Goal: Information Seeking & Learning: Check status

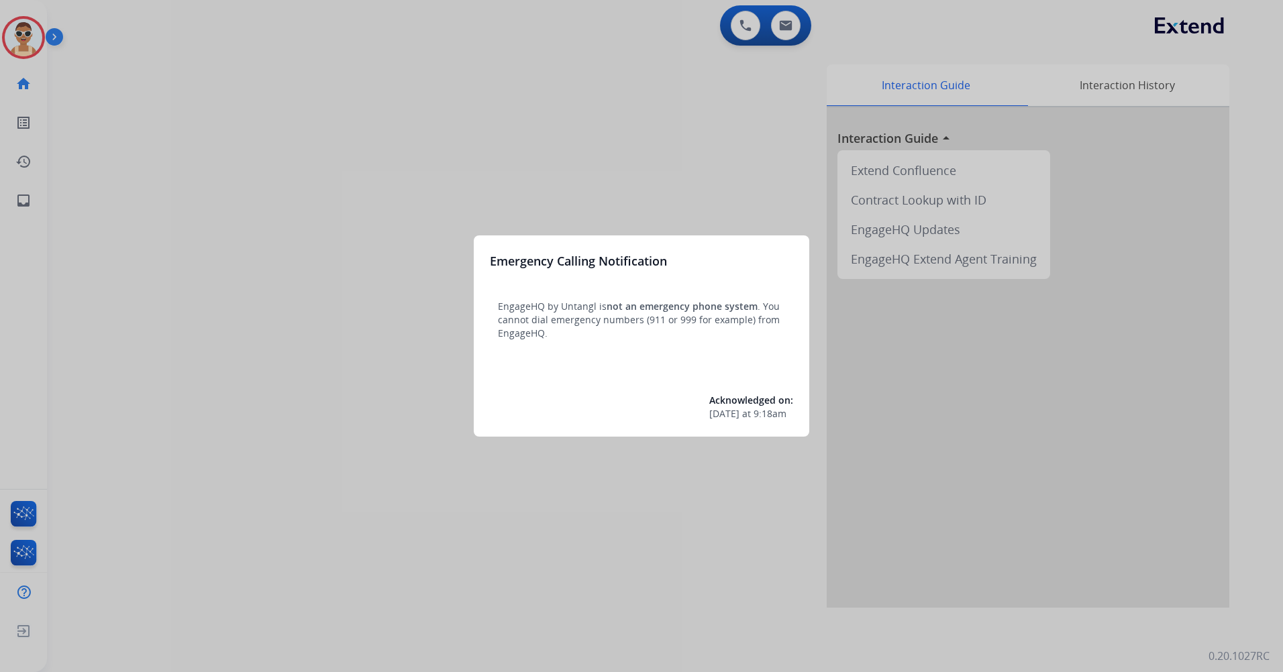
click at [286, 432] on div at bounding box center [641, 336] width 1283 height 672
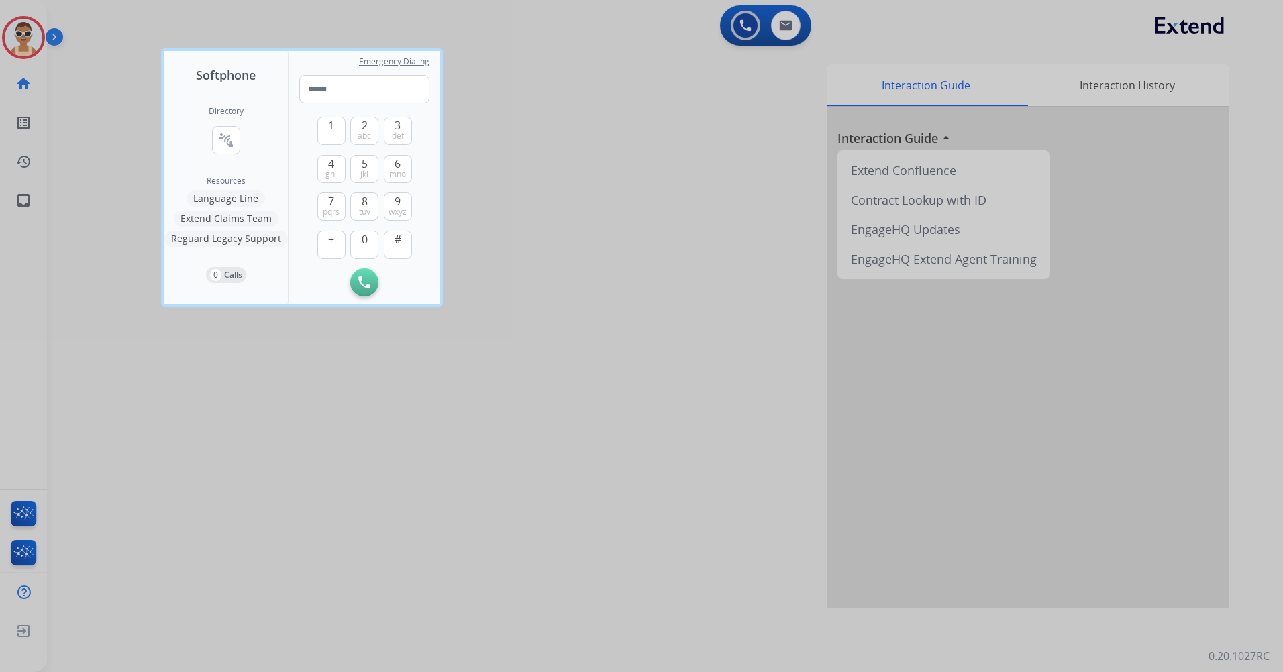
click at [274, 515] on div at bounding box center [641, 336] width 1283 height 672
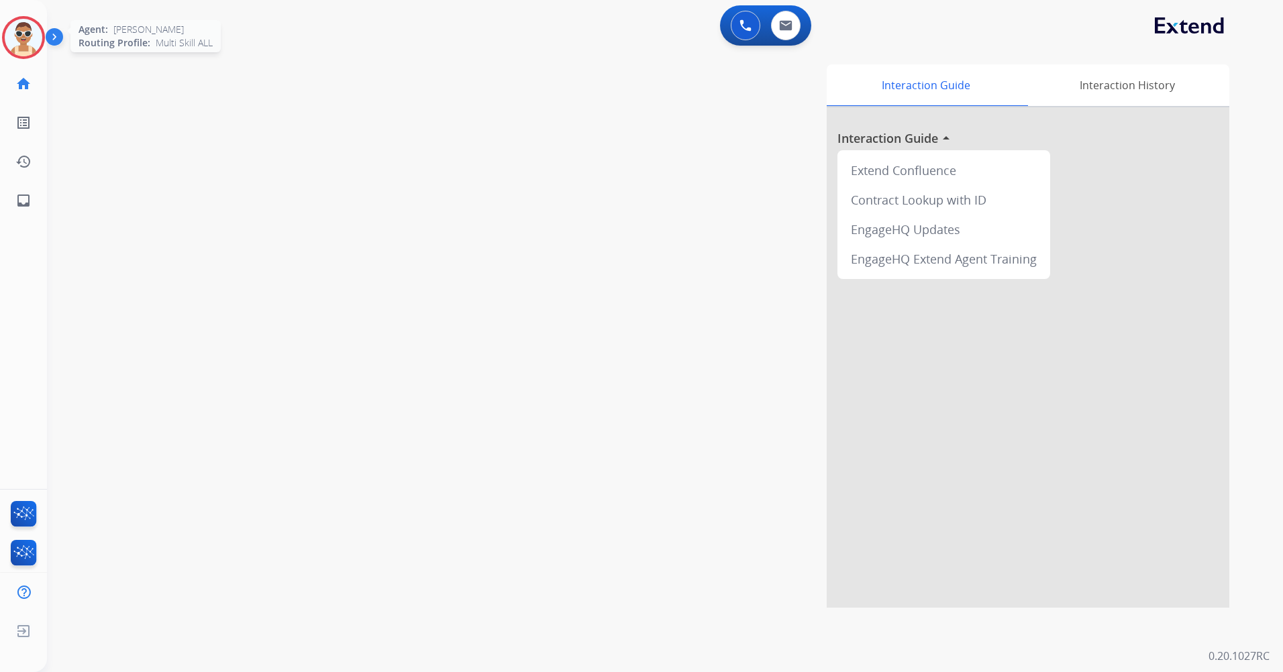
click at [20, 34] on img at bounding box center [24, 38] width 38 height 38
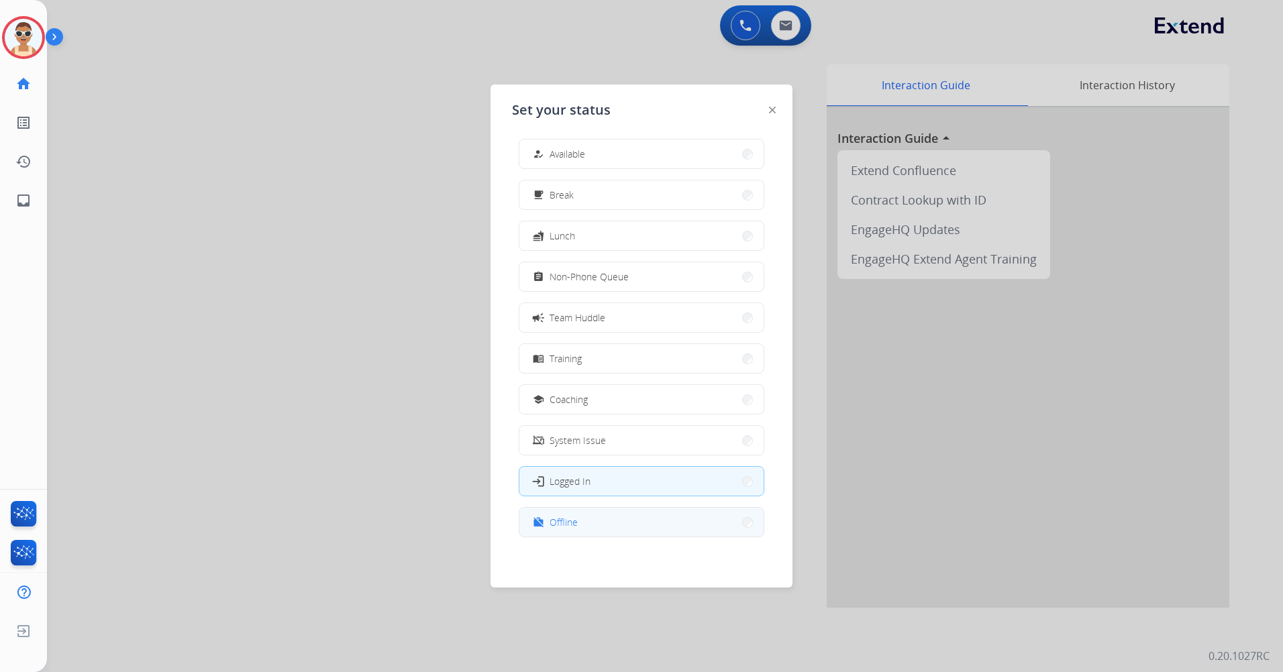
scroll to position [4, 0]
click at [663, 520] on button "work_off Offline" at bounding box center [641, 521] width 244 height 29
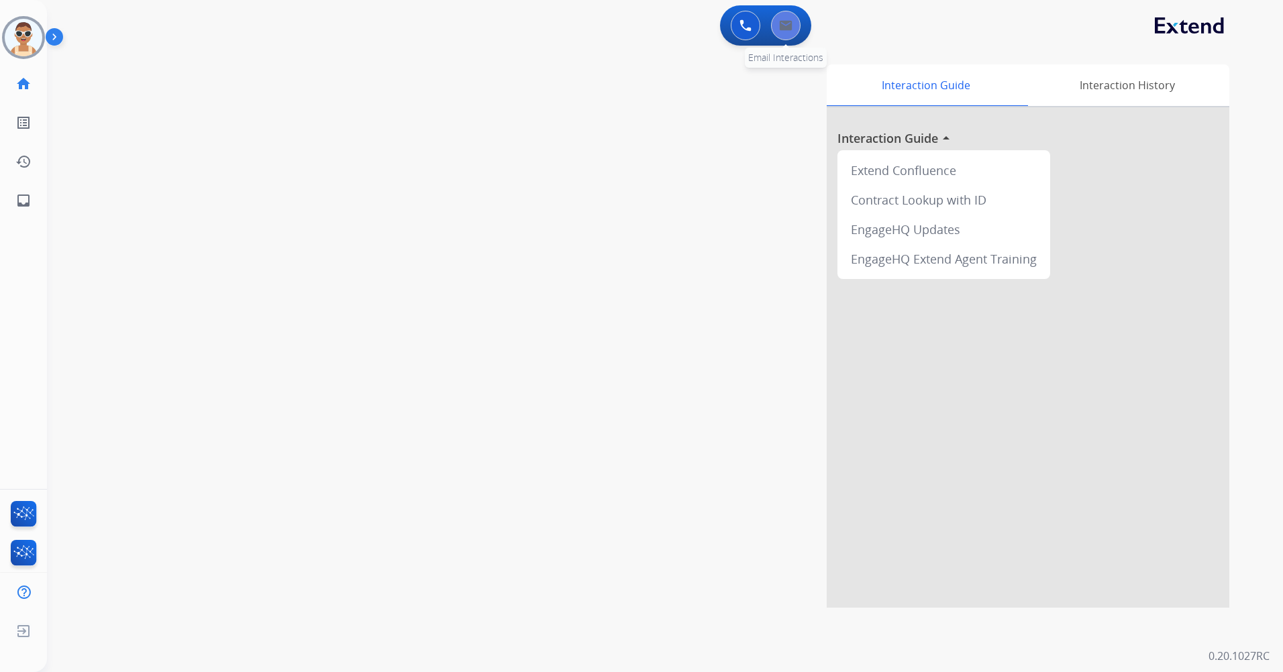
click at [777, 34] on button at bounding box center [786, 26] width 30 height 30
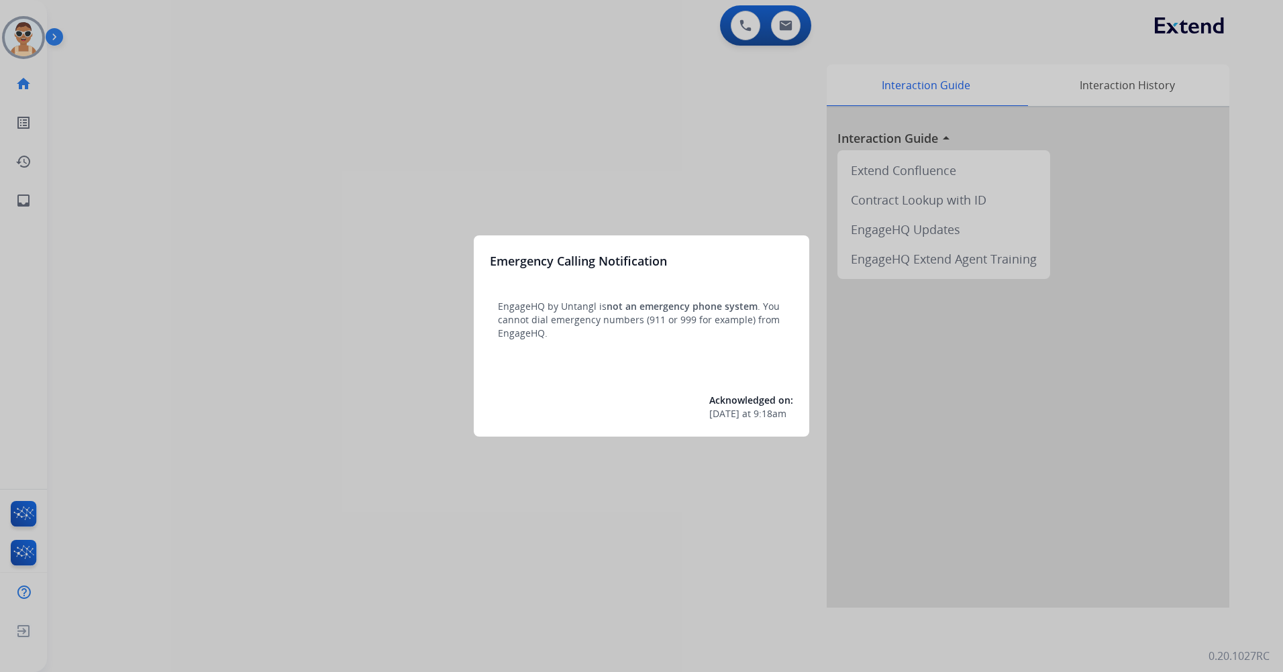
click at [356, 278] on div at bounding box center [641, 336] width 1283 height 672
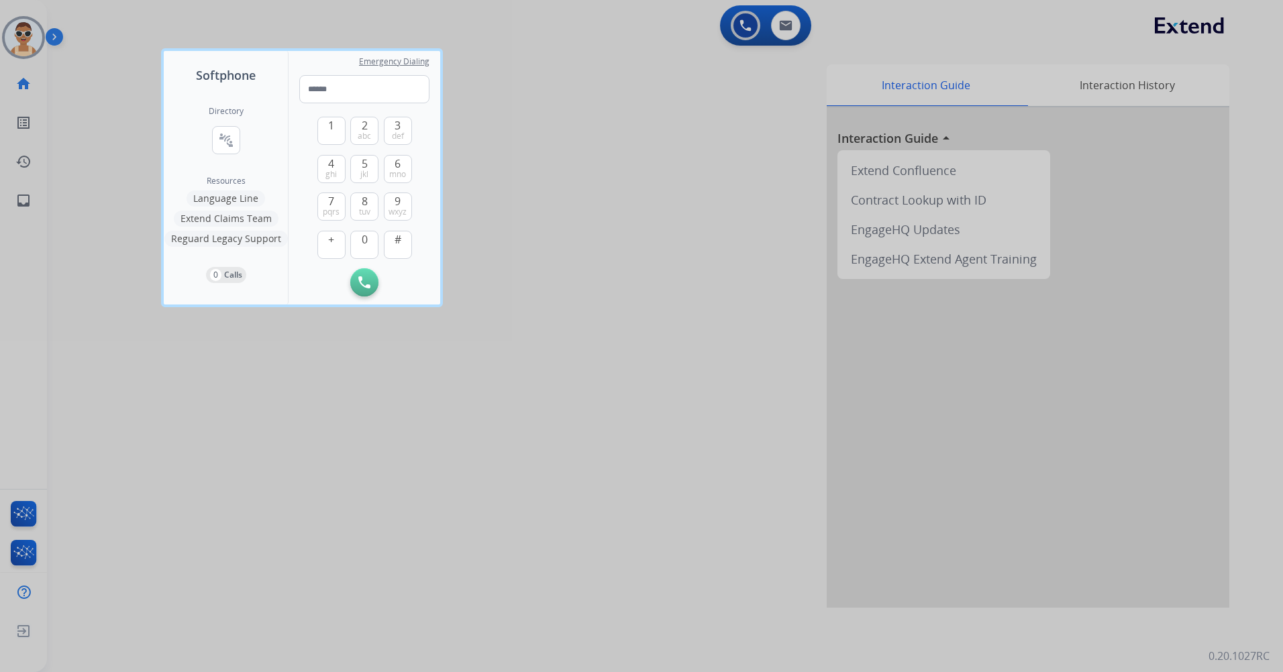
click at [415, 467] on div at bounding box center [641, 336] width 1283 height 672
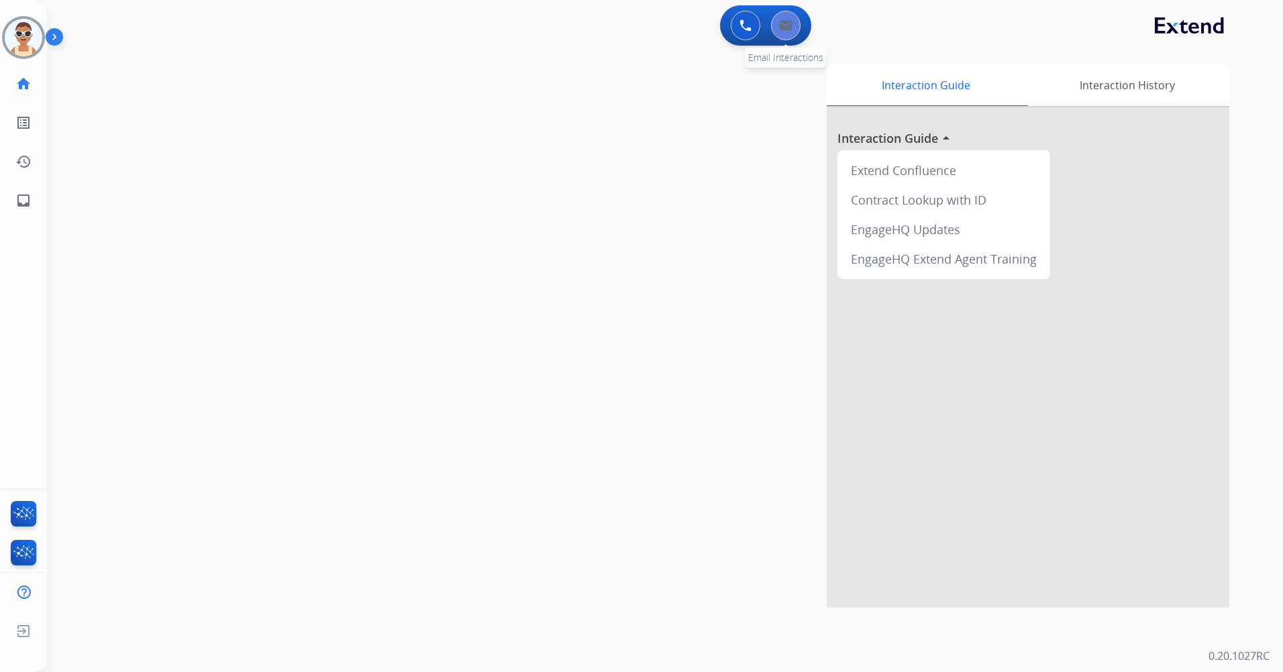
click at [786, 31] on button at bounding box center [786, 26] width 30 height 30
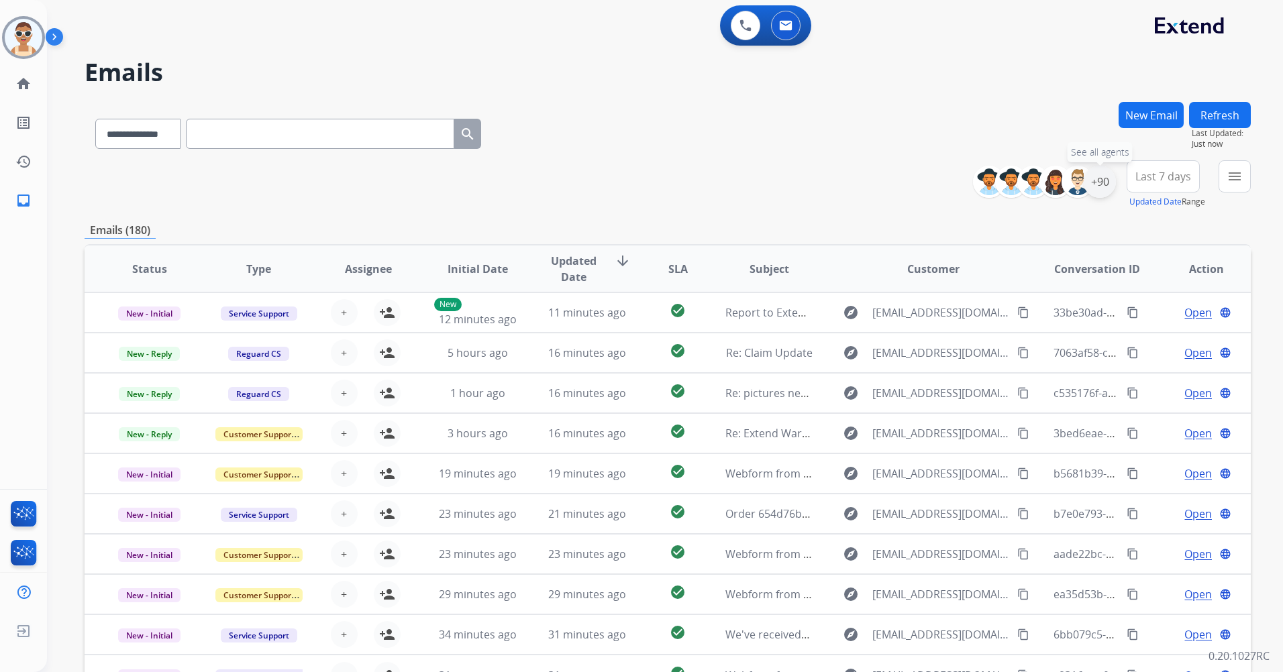
click at [1099, 184] on div "+90" at bounding box center [1099, 182] width 32 height 32
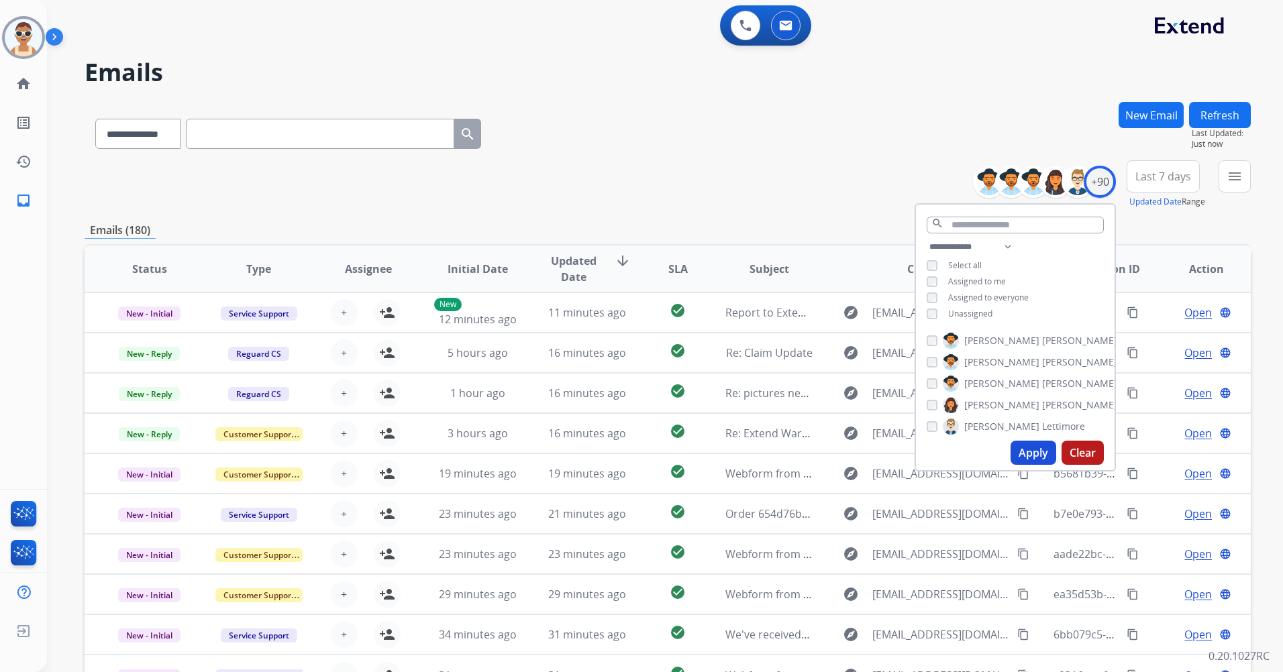
click at [992, 278] on span "Assigned to me" at bounding box center [977, 281] width 58 height 11
click at [1034, 466] on div "Apply Clear" at bounding box center [1015, 452] width 199 height 35
click at [1034, 456] on button "Apply" at bounding box center [1033, 453] width 46 height 24
click at [1159, 174] on span "Last 7 days" at bounding box center [1163, 176] width 56 height 5
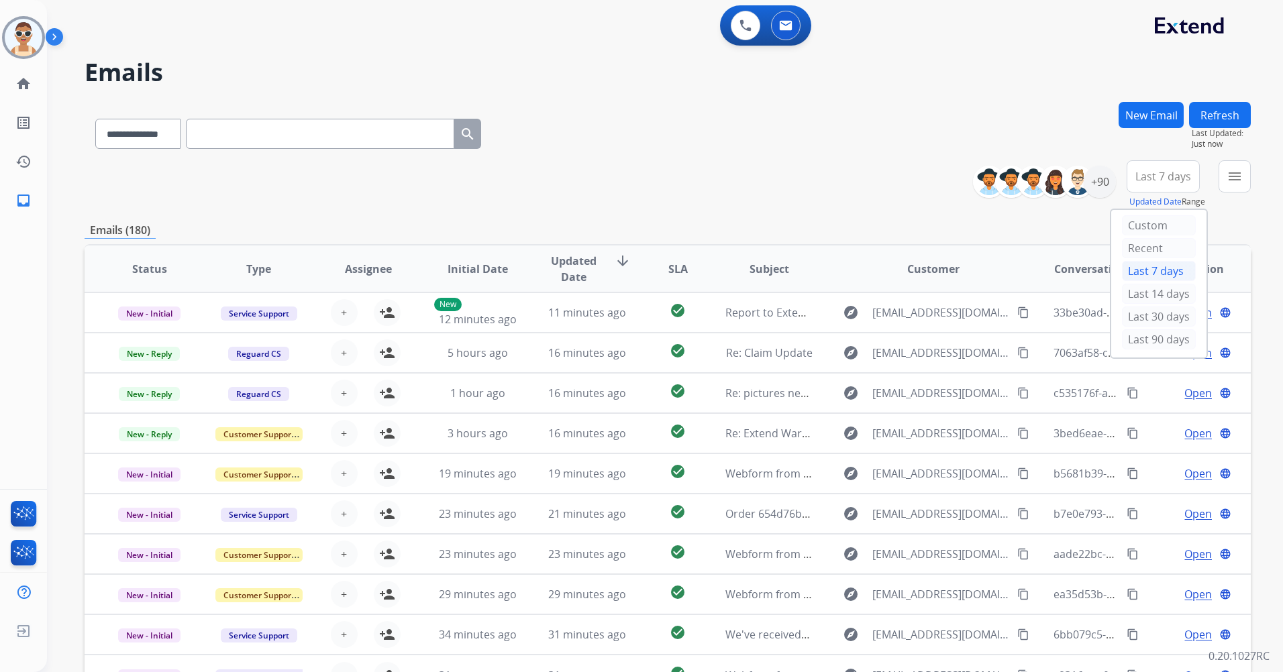
click at [1124, 334] on div "Last 90 days" at bounding box center [1159, 339] width 74 height 20
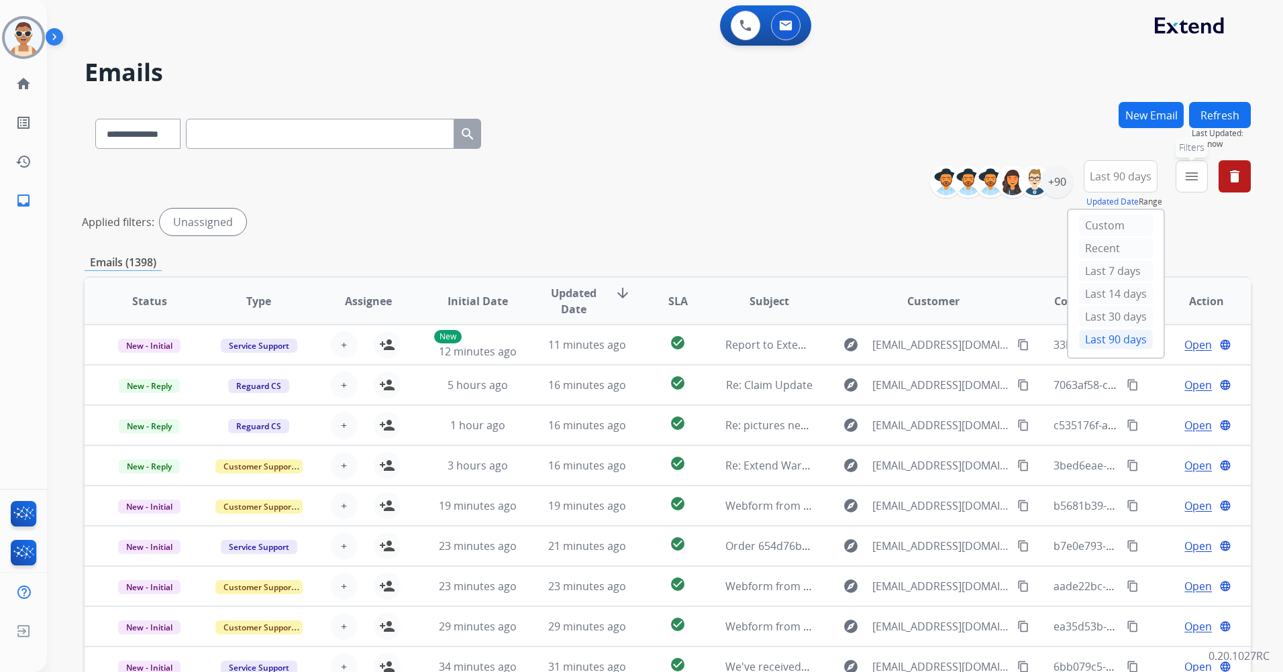
click at [1185, 183] on mat-icon "menu" at bounding box center [1191, 176] width 16 height 16
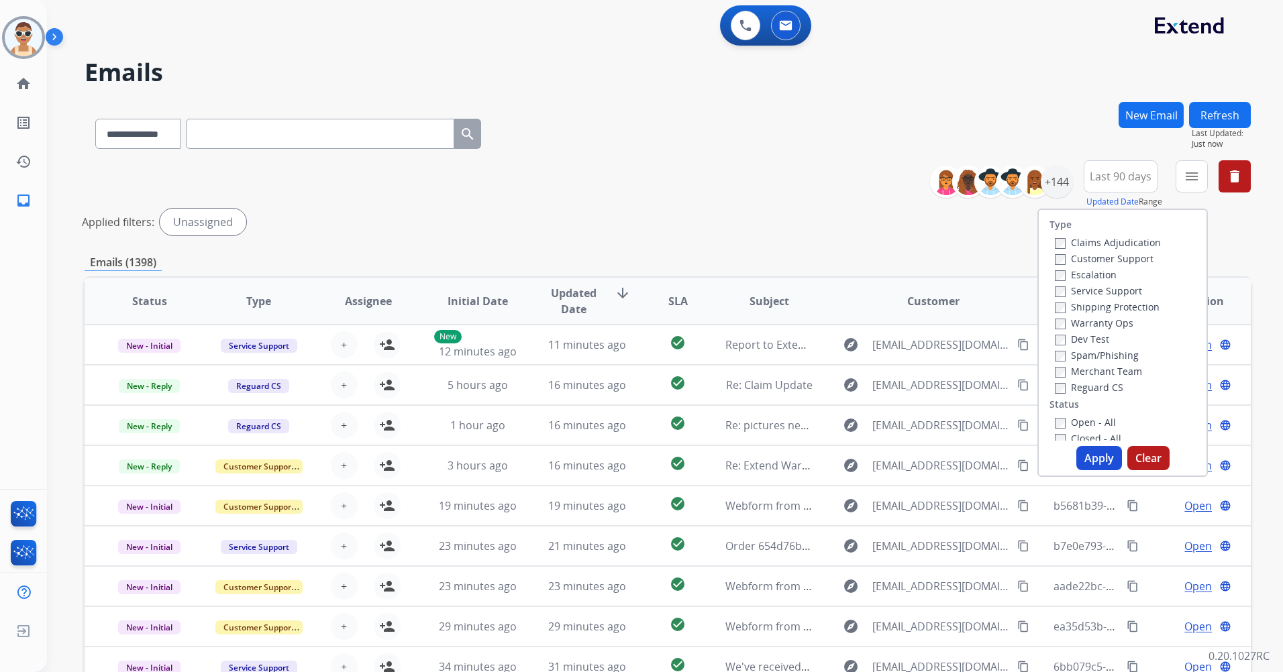
click at [1131, 258] on label "Customer Support" at bounding box center [1104, 258] width 99 height 13
click at [1132, 307] on label "Shipping Protection" at bounding box center [1107, 307] width 105 height 13
click at [1094, 390] on label "Reguard CS" at bounding box center [1089, 387] width 68 height 13
click at [1079, 418] on label "Open - All" at bounding box center [1085, 422] width 61 height 13
drag, startPoint x: 1098, startPoint y: 458, endPoint x: 1036, endPoint y: 427, distance: 69.3
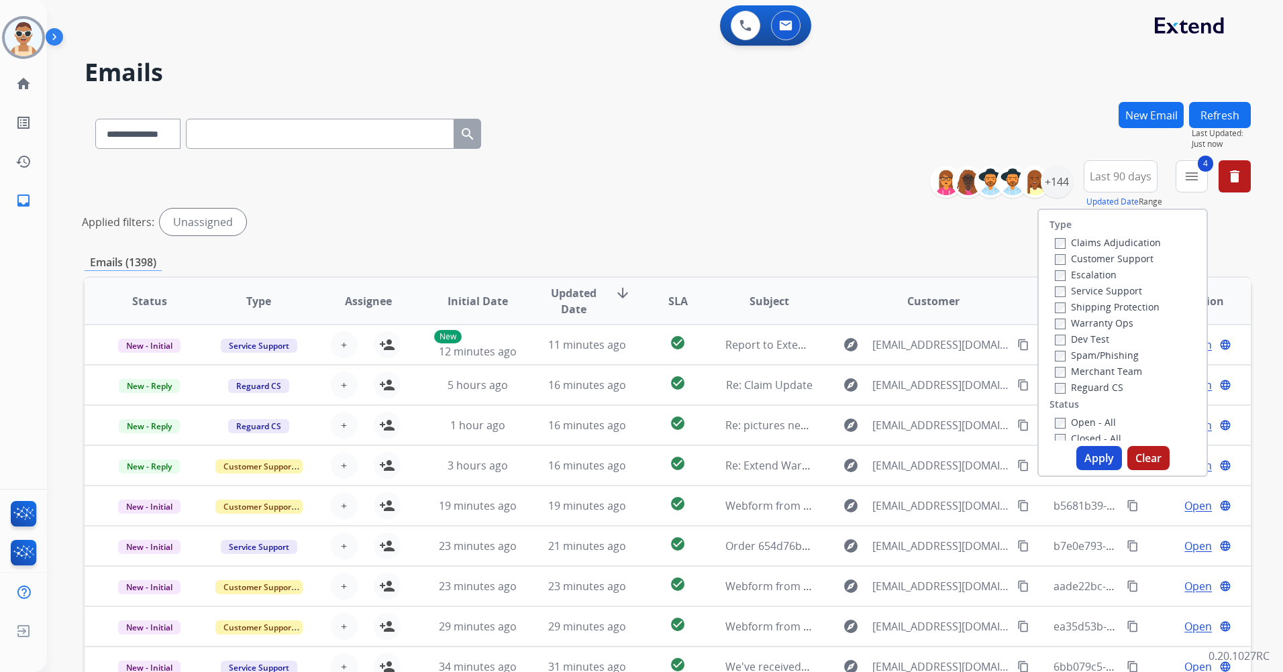
click at [1097, 458] on button "Apply" at bounding box center [1099, 458] width 46 height 24
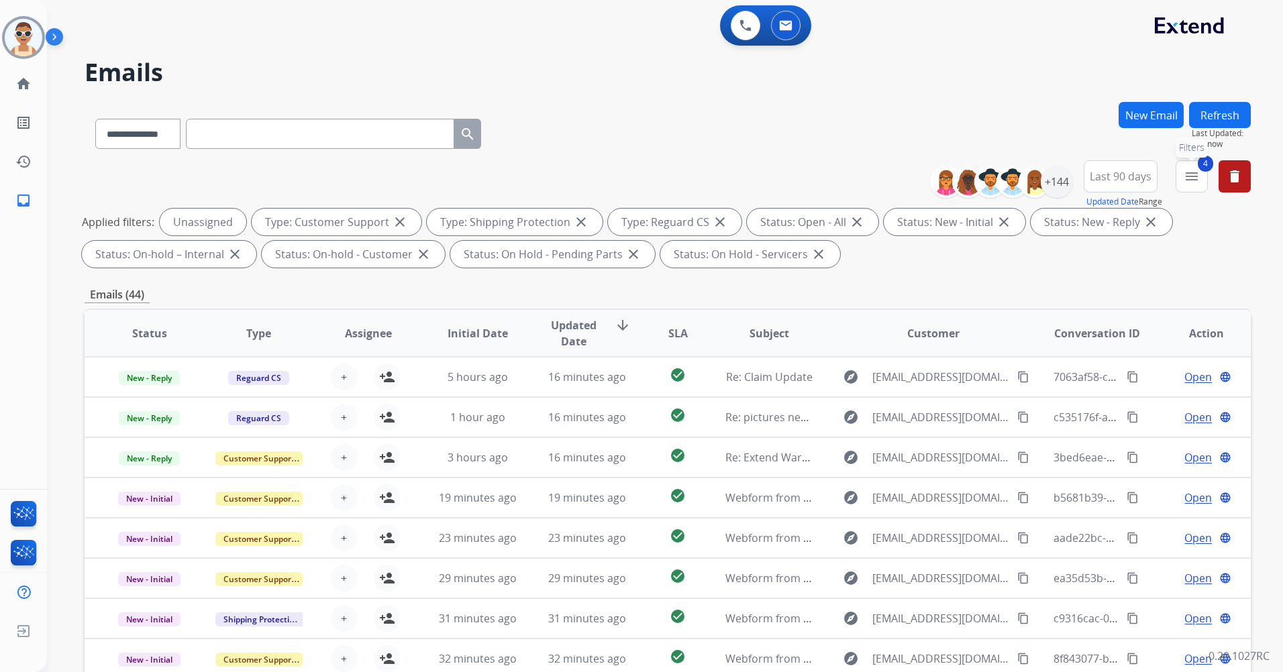
click at [1189, 187] on button "4 menu Filters" at bounding box center [1191, 176] width 32 height 32
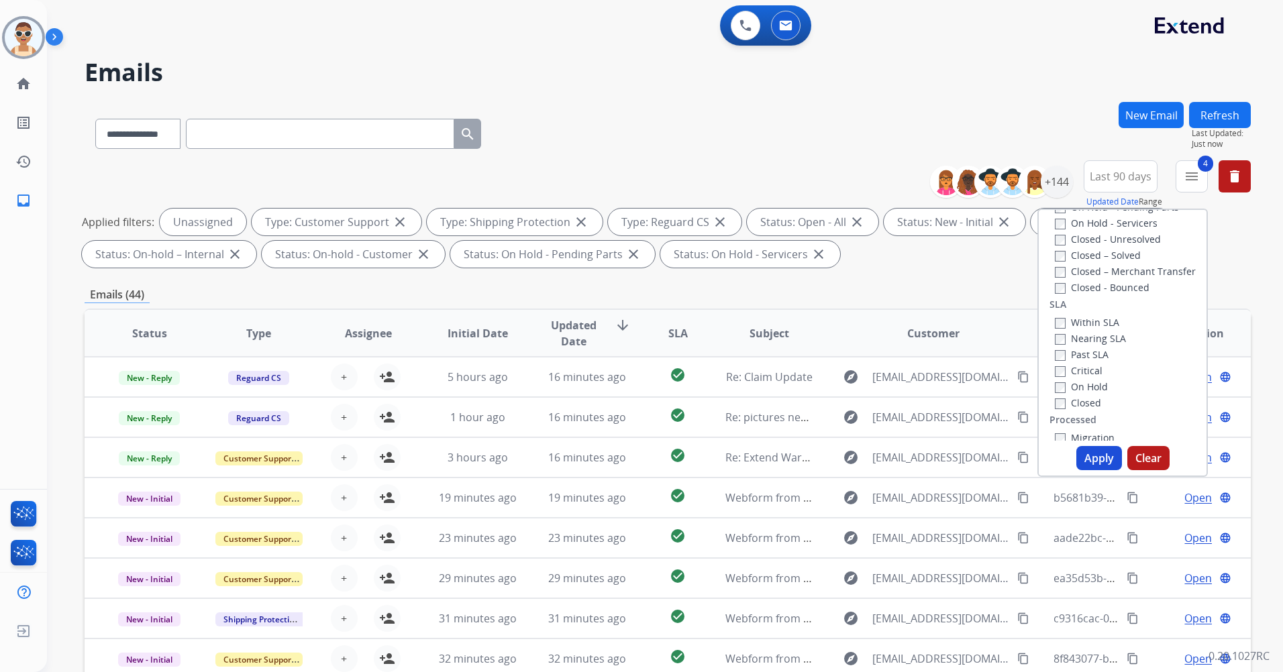
scroll to position [335, 0]
click at [1083, 329] on label "Past SLA" at bounding box center [1082, 331] width 54 height 13
click at [1087, 345] on label "Critical" at bounding box center [1079, 347] width 48 height 13
drag, startPoint x: 1103, startPoint y: 449, endPoint x: 1097, endPoint y: 445, distance: 7.3
click at [1101, 449] on button "Apply" at bounding box center [1099, 458] width 46 height 24
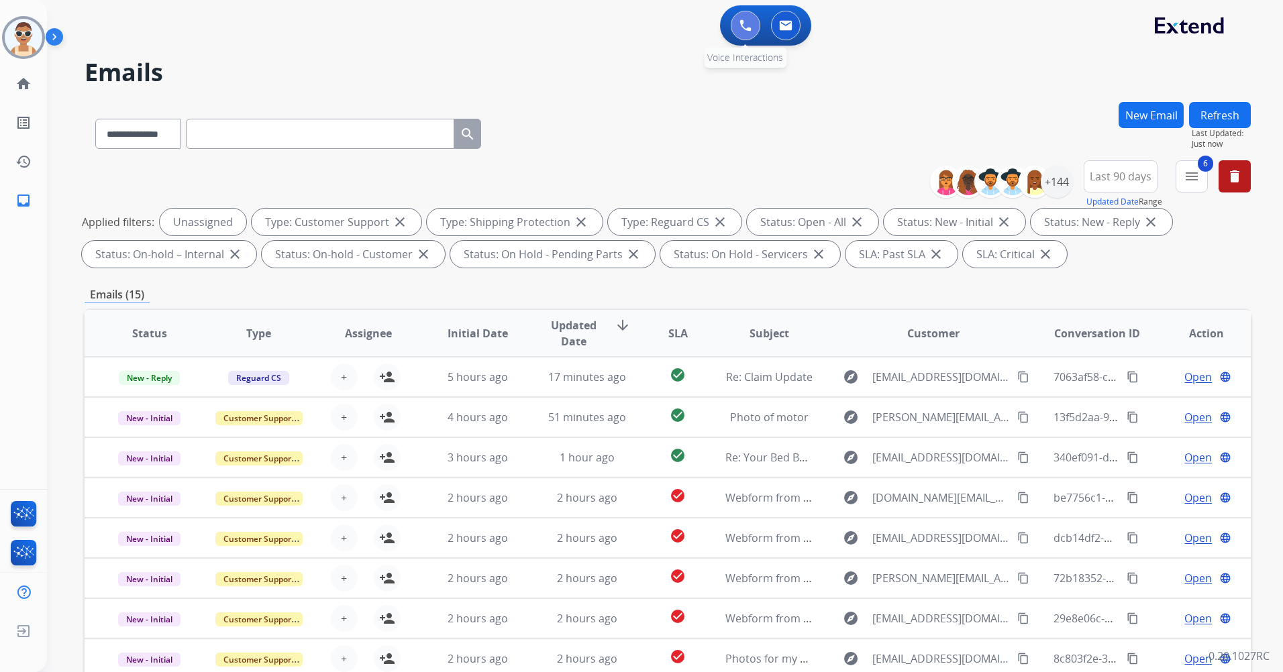
click at [740, 22] on img at bounding box center [745, 25] width 12 height 12
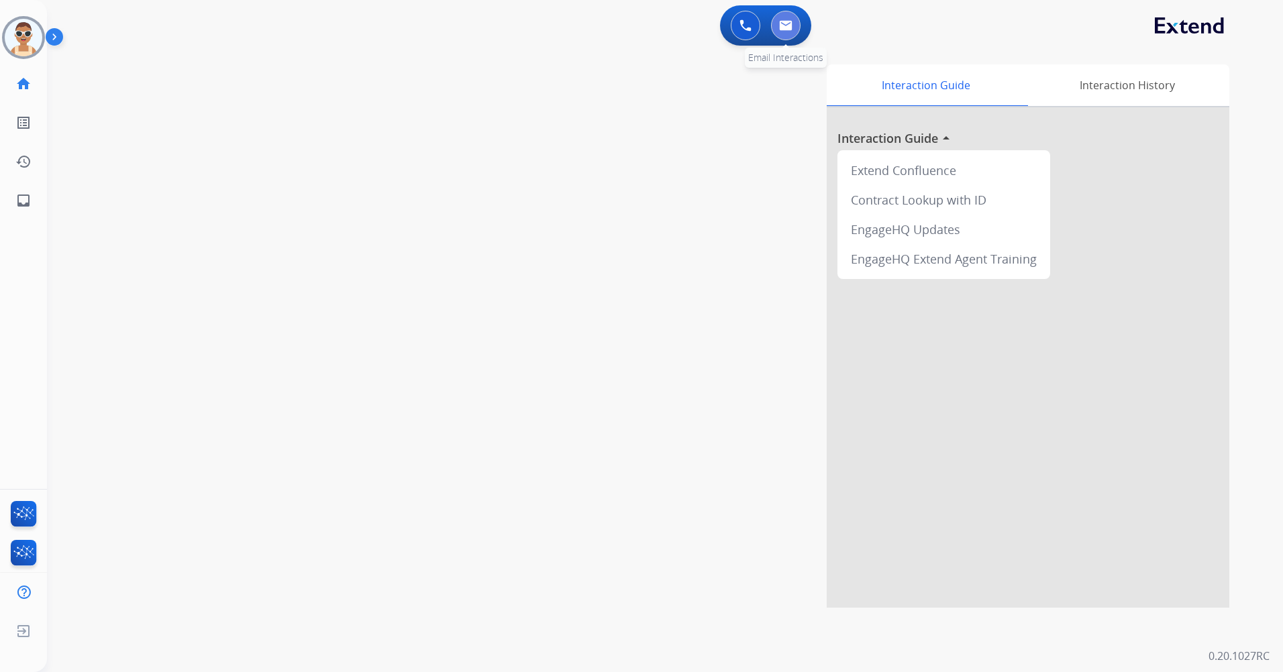
click at [773, 31] on button at bounding box center [786, 26] width 30 height 30
select select "**********"
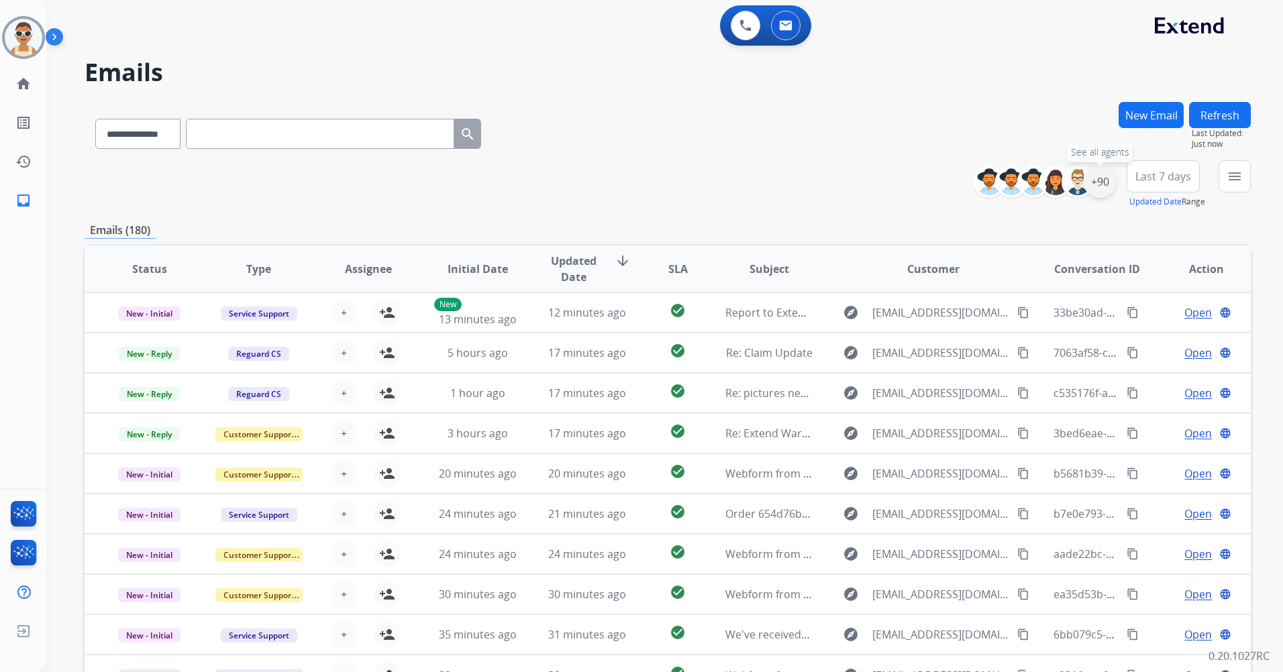
click at [1109, 178] on div "+90" at bounding box center [1099, 182] width 32 height 32
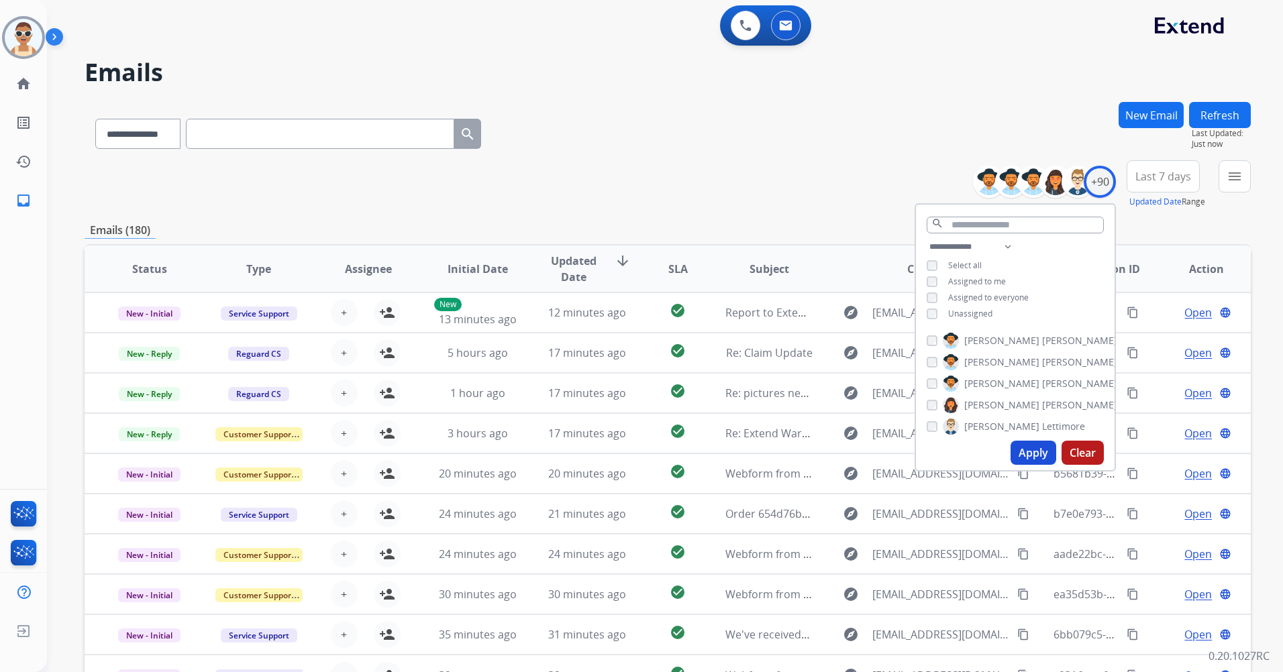
click at [985, 282] on span "Assigned to me" at bounding box center [977, 281] width 58 height 11
click at [1028, 458] on button "Apply" at bounding box center [1033, 453] width 46 height 24
click at [974, 311] on span "Unassigned" at bounding box center [970, 313] width 44 height 11
click at [1003, 244] on select "**********" at bounding box center [972, 247] width 93 height 16
select select "**********"
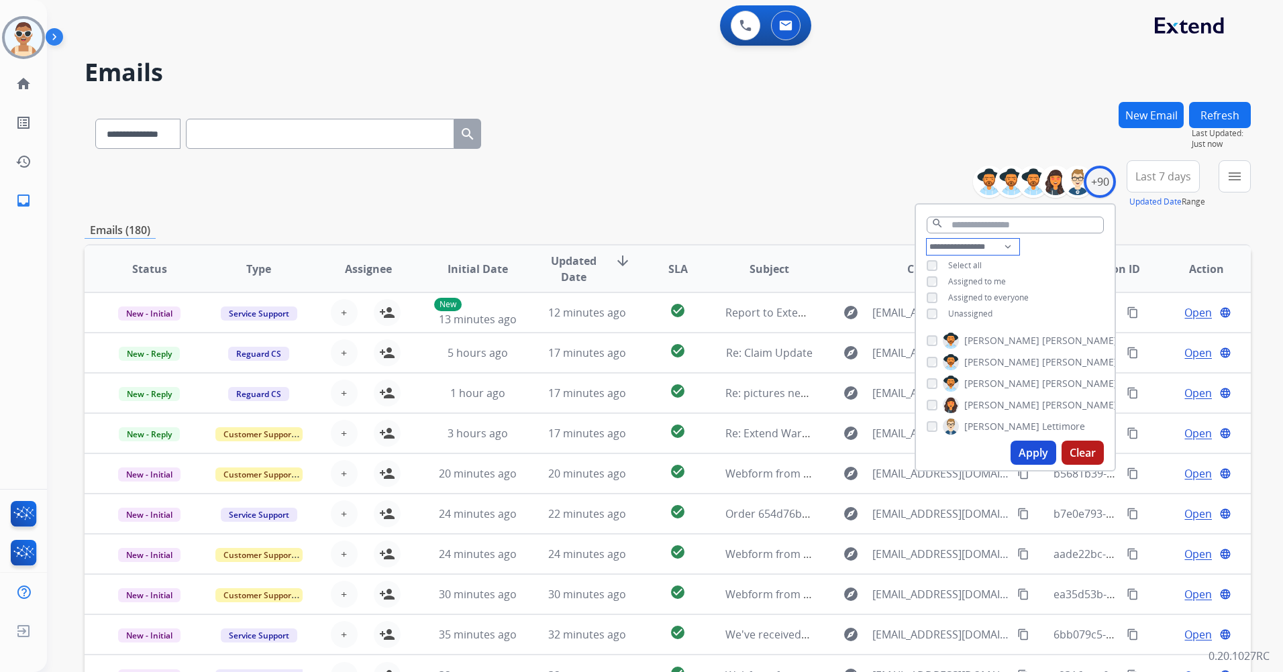
click at [926, 239] on select "**********" at bounding box center [972, 247] width 93 height 16
click at [998, 281] on span "Assigned to everyone" at bounding box center [988, 281] width 80 height 11
click at [1030, 447] on button "Apply" at bounding box center [1033, 453] width 46 height 24
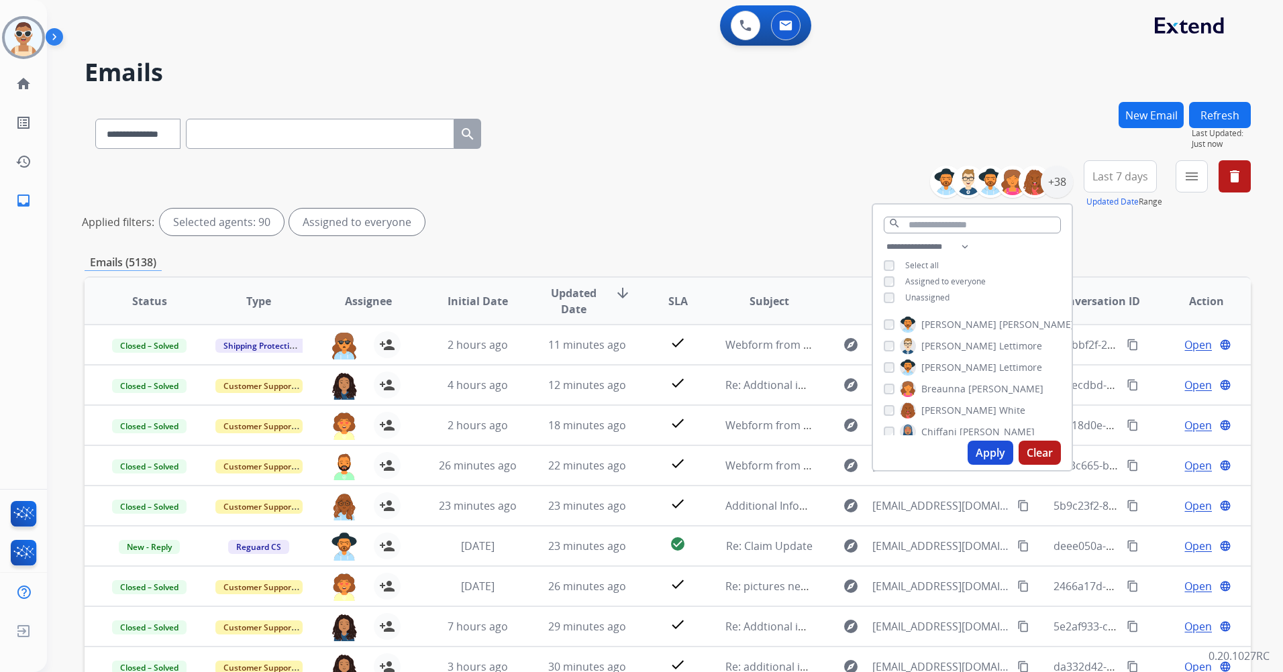
click at [990, 455] on button "Apply" at bounding box center [990, 453] width 46 height 24
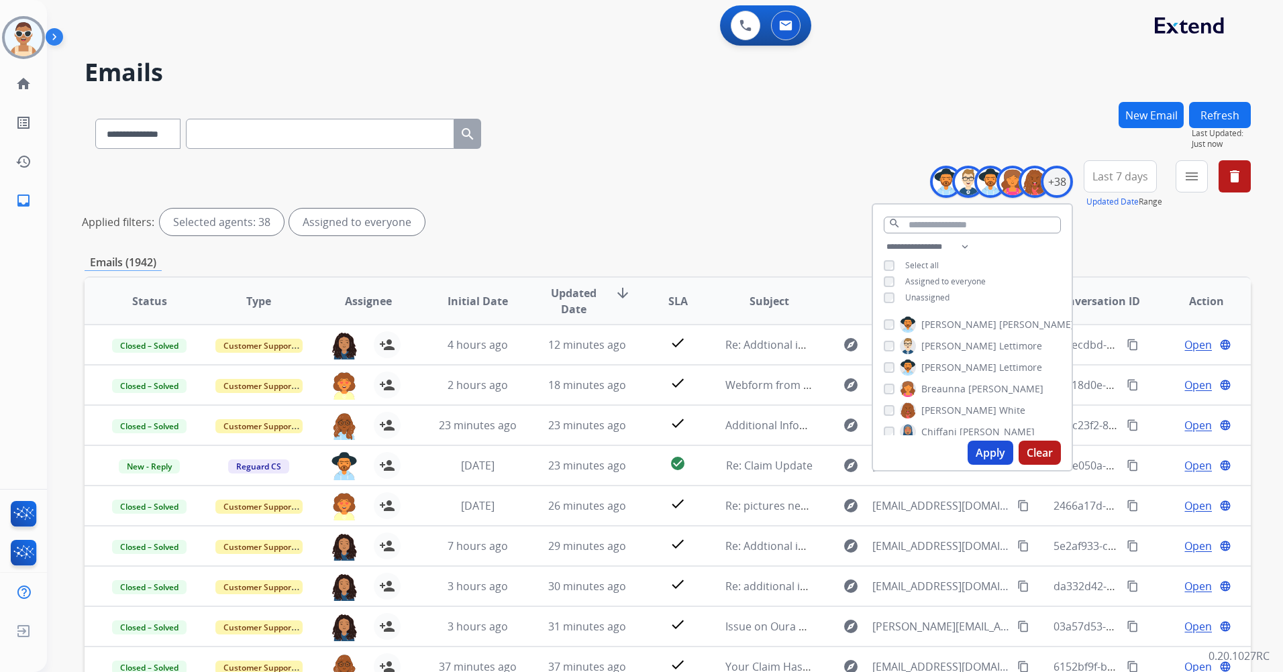
click at [1108, 179] on span "Last 7 days" at bounding box center [1120, 176] width 56 height 5
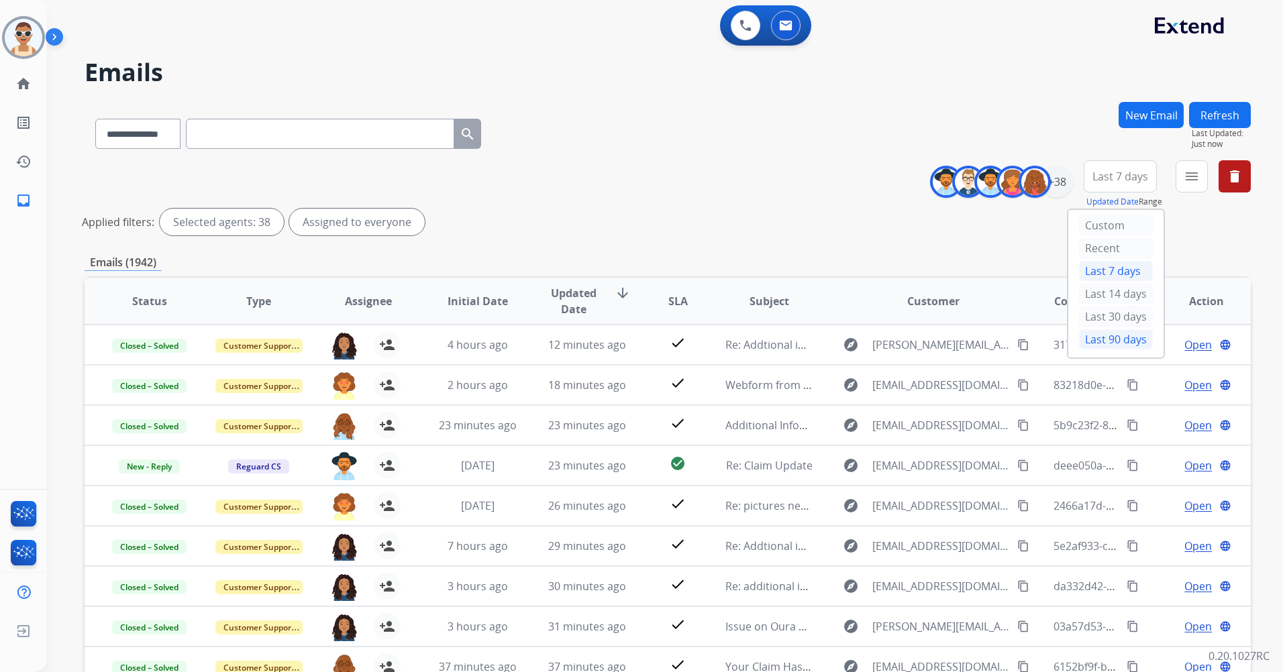
click at [1111, 341] on div "Last 90 days" at bounding box center [1116, 339] width 74 height 20
click at [1187, 176] on mat-icon "menu" at bounding box center [1191, 176] width 16 height 16
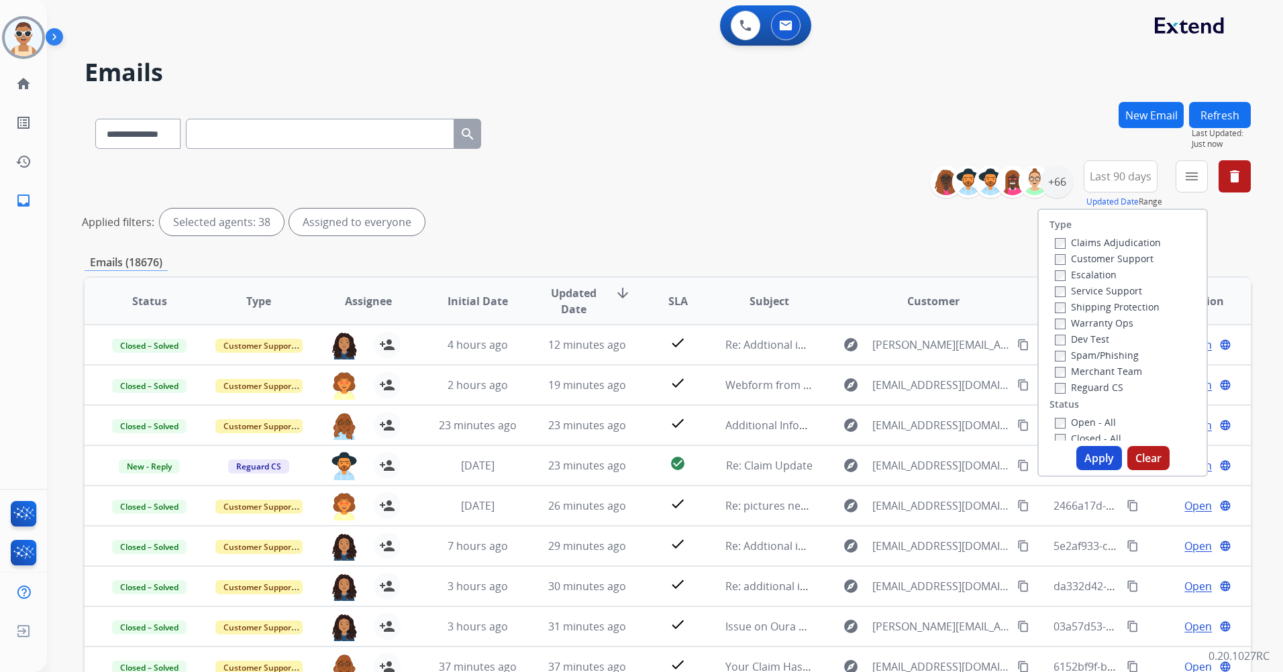
click at [1116, 262] on label "Customer Support" at bounding box center [1104, 258] width 99 height 13
click at [1116, 306] on label "Shipping Protection" at bounding box center [1107, 307] width 105 height 13
click at [1087, 384] on label "Reguard CS" at bounding box center [1089, 387] width 68 height 13
click at [1095, 422] on label "Open - All" at bounding box center [1085, 422] width 61 height 13
click at [1097, 462] on button "Apply" at bounding box center [1099, 458] width 46 height 24
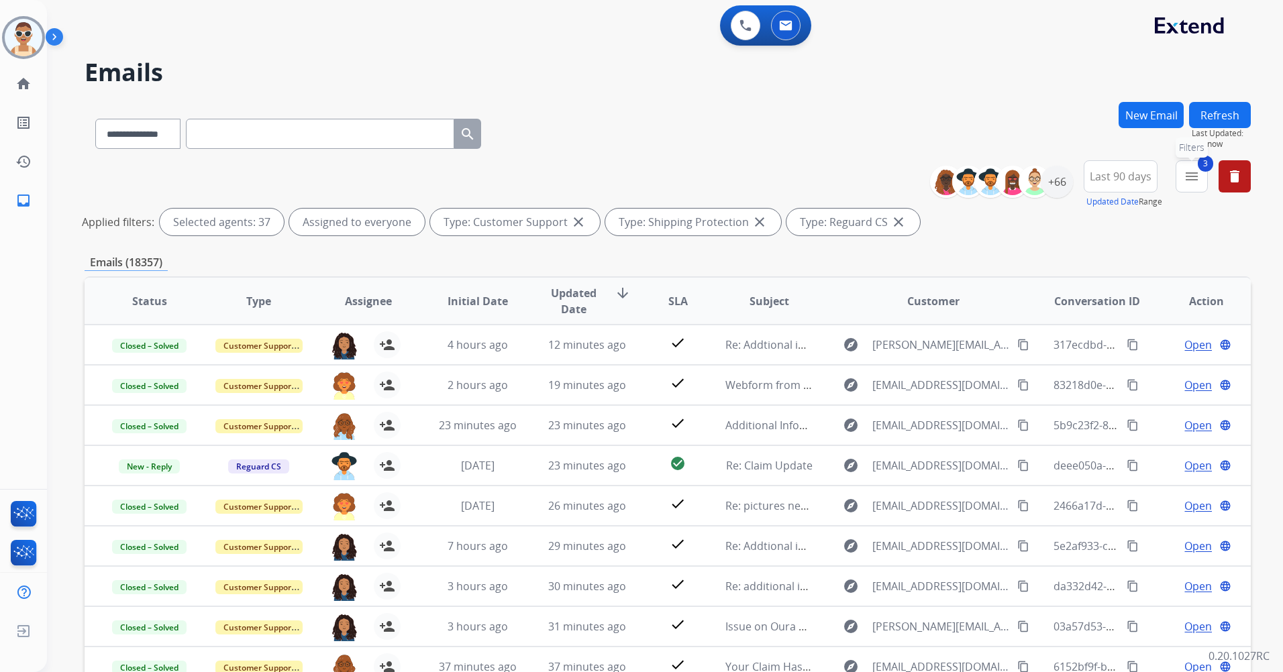
click at [1187, 175] on mat-icon "menu" at bounding box center [1191, 176] width 16 height 16
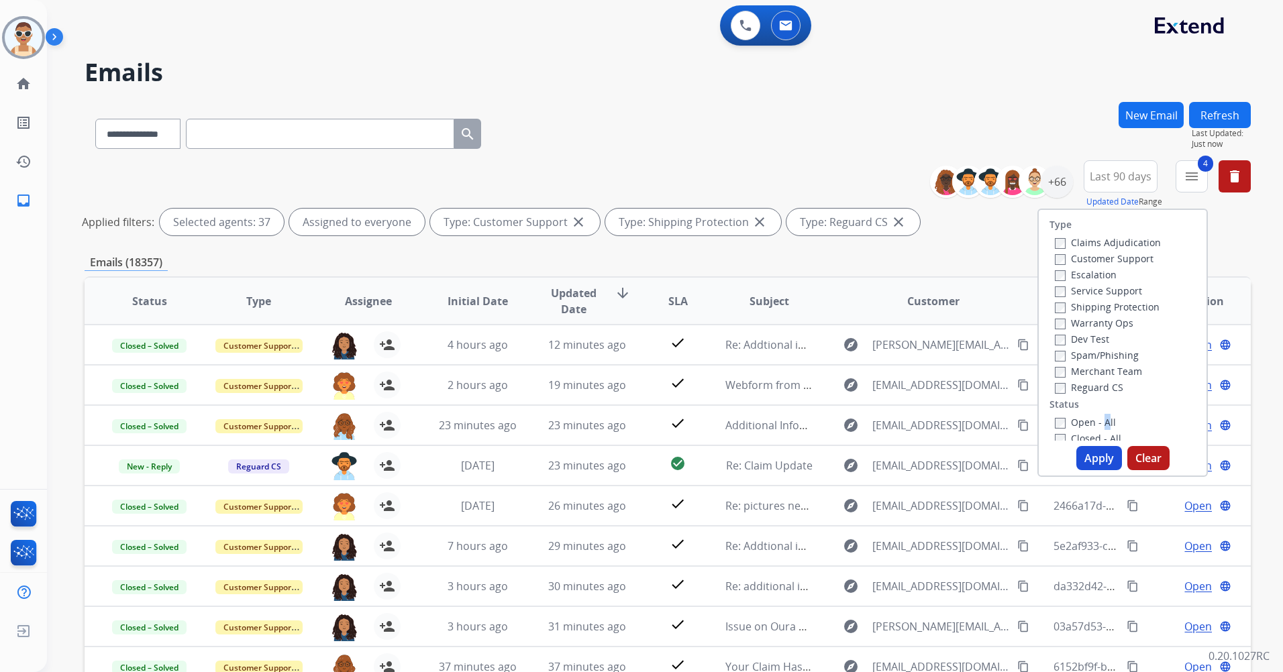
click at [1090, 462] on button "Apply" at bounding box center [1099, 458] width 46 height 24
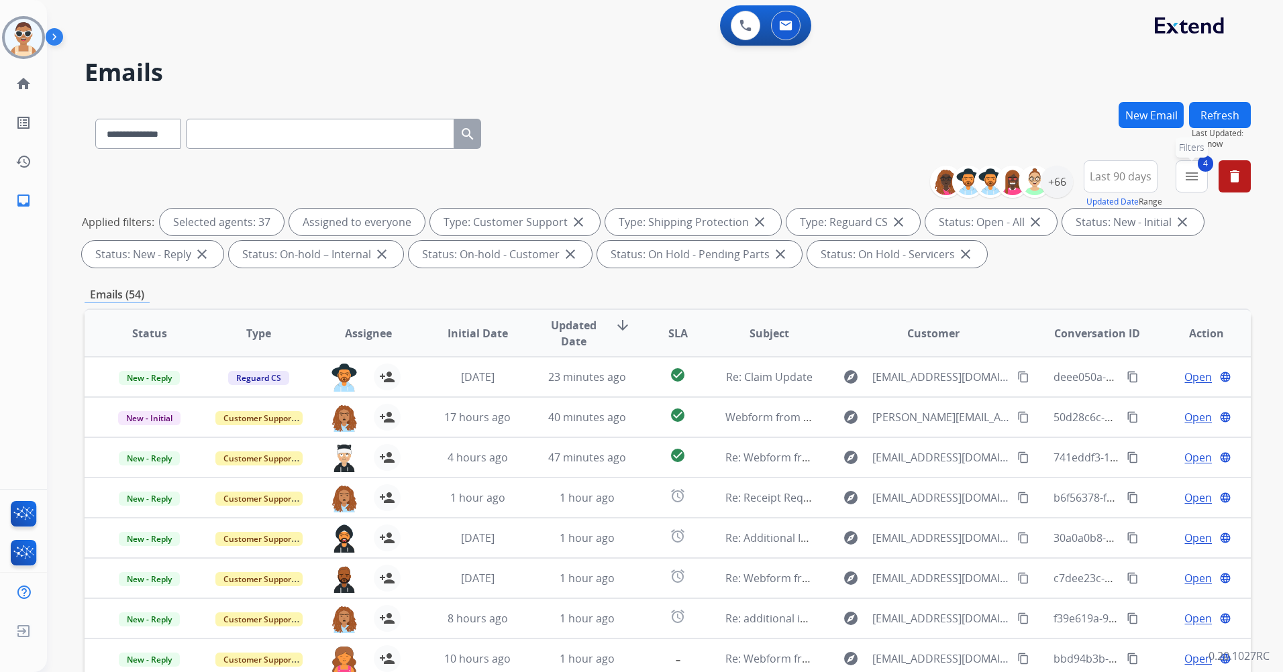
click at [1183, 172] on mat-icon "menu" at bounding box center [1191, 176] width 16 height 16
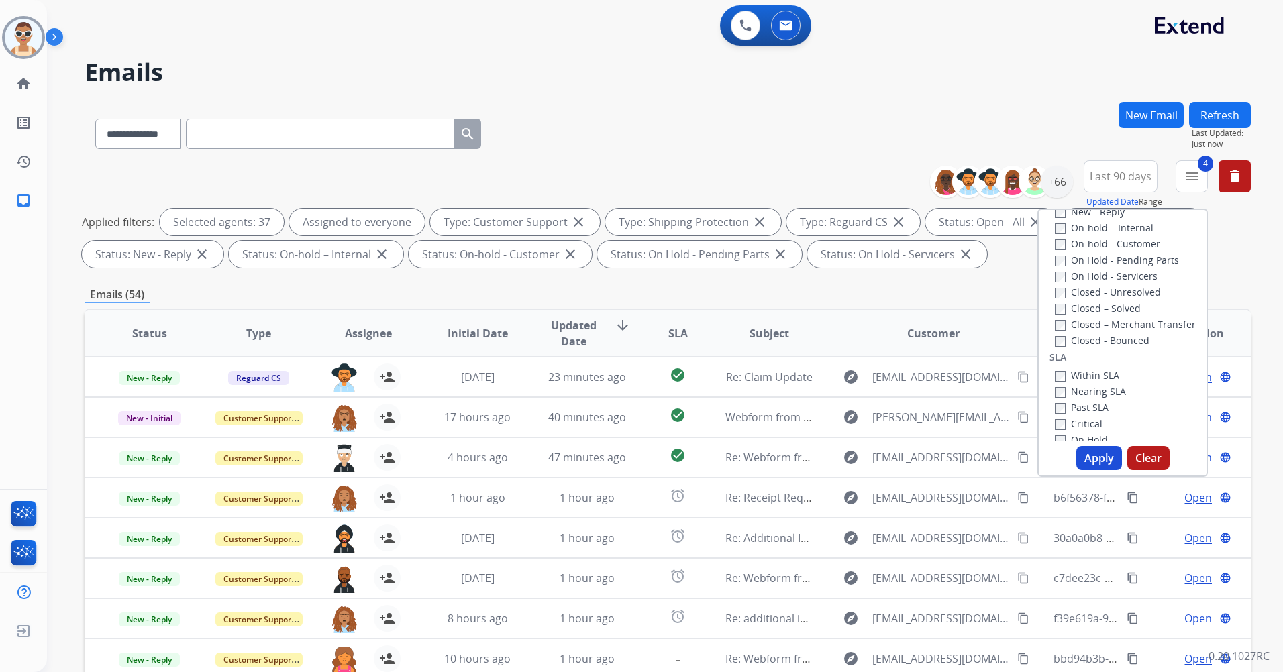
scroll to position [268, 0]
click at [1088, 401] on label "Past SLA" at bounding box center [1082, 398] width 54 height 13
click at [1086, 411] on label "Critical" at bounding box center [1079, 414] width 48 height 13
drag, startPoint x: 1096, startPoint y: 462, endPoint x: 991, endPoint y: 409, distance: 117.9
click at [1096, 462] on button "Apply" at bounding box center [1099, 458] width 46 height 24
